Goal: Find specific page/section: Find specific page/section

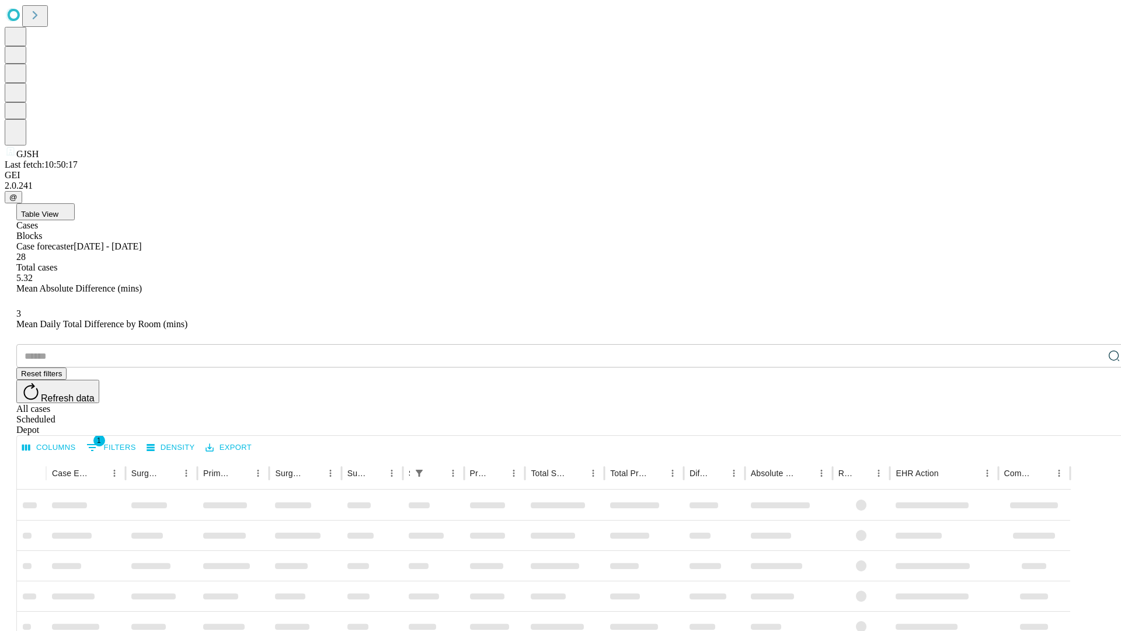
click at [1091, 424] on div "Depot" at bounding box center [572, 429] width 1112 height 11
